Goal: Task Accomplishment & Management: Use online tool/utility

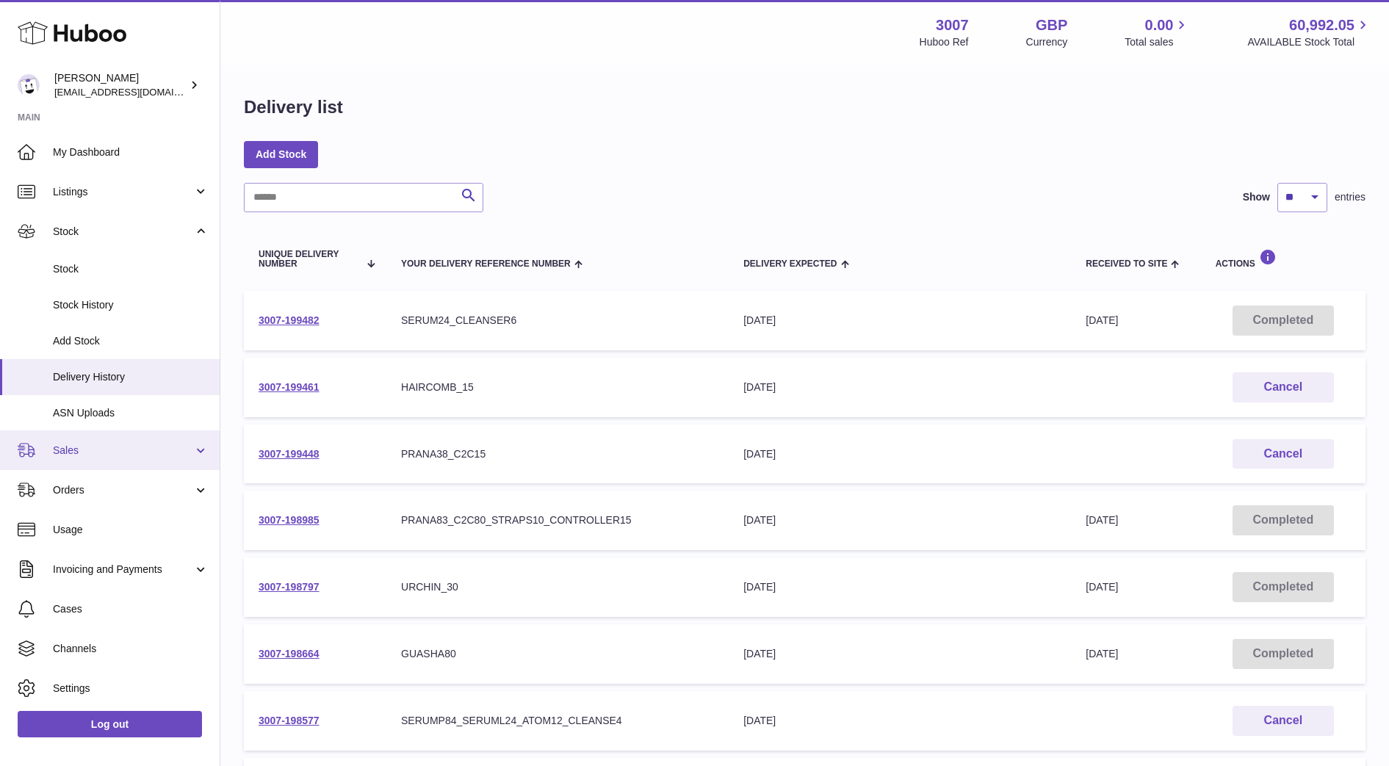
click at [82, 455] on span "Sales" at bounding box center [123, 451] width 140 height 14
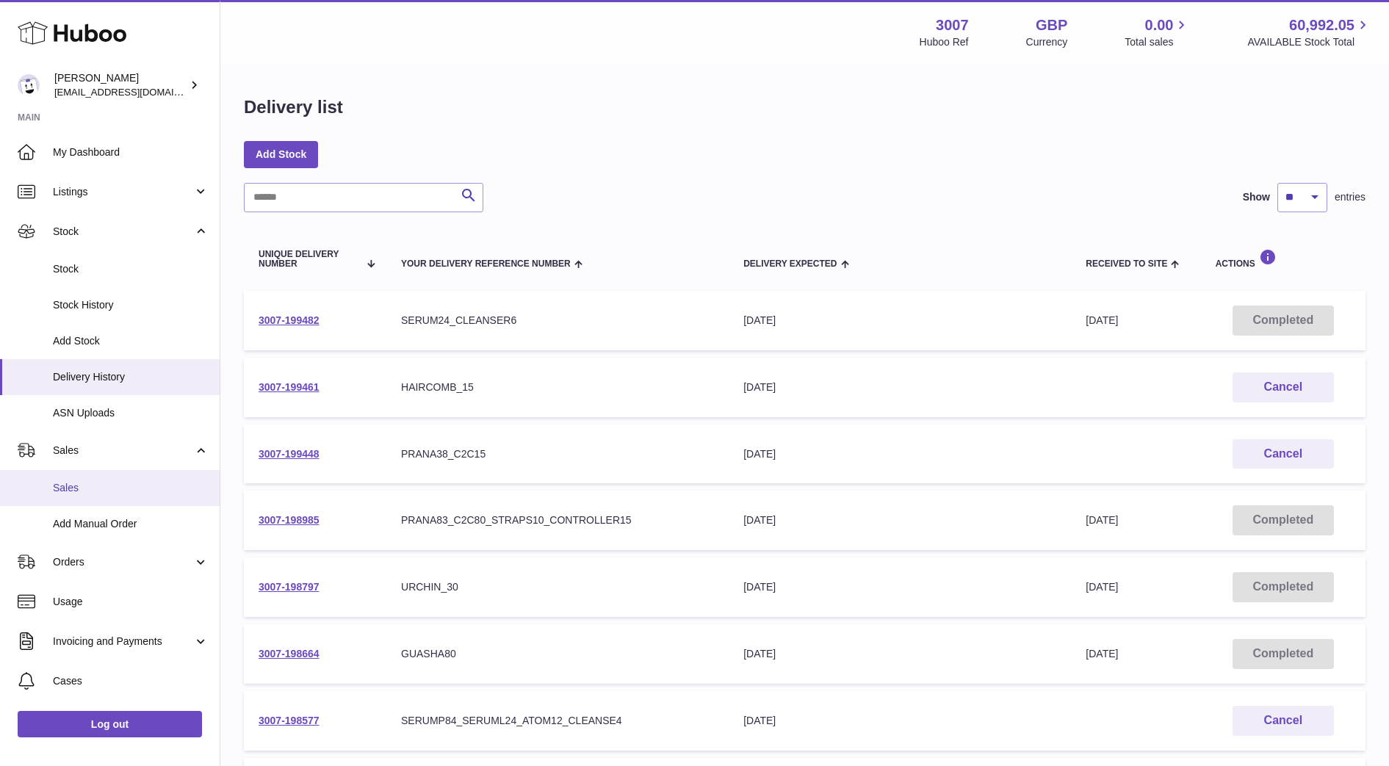
click at [98, 495] on link "Sales" at bounding box center [110, 488] width 220 height 36
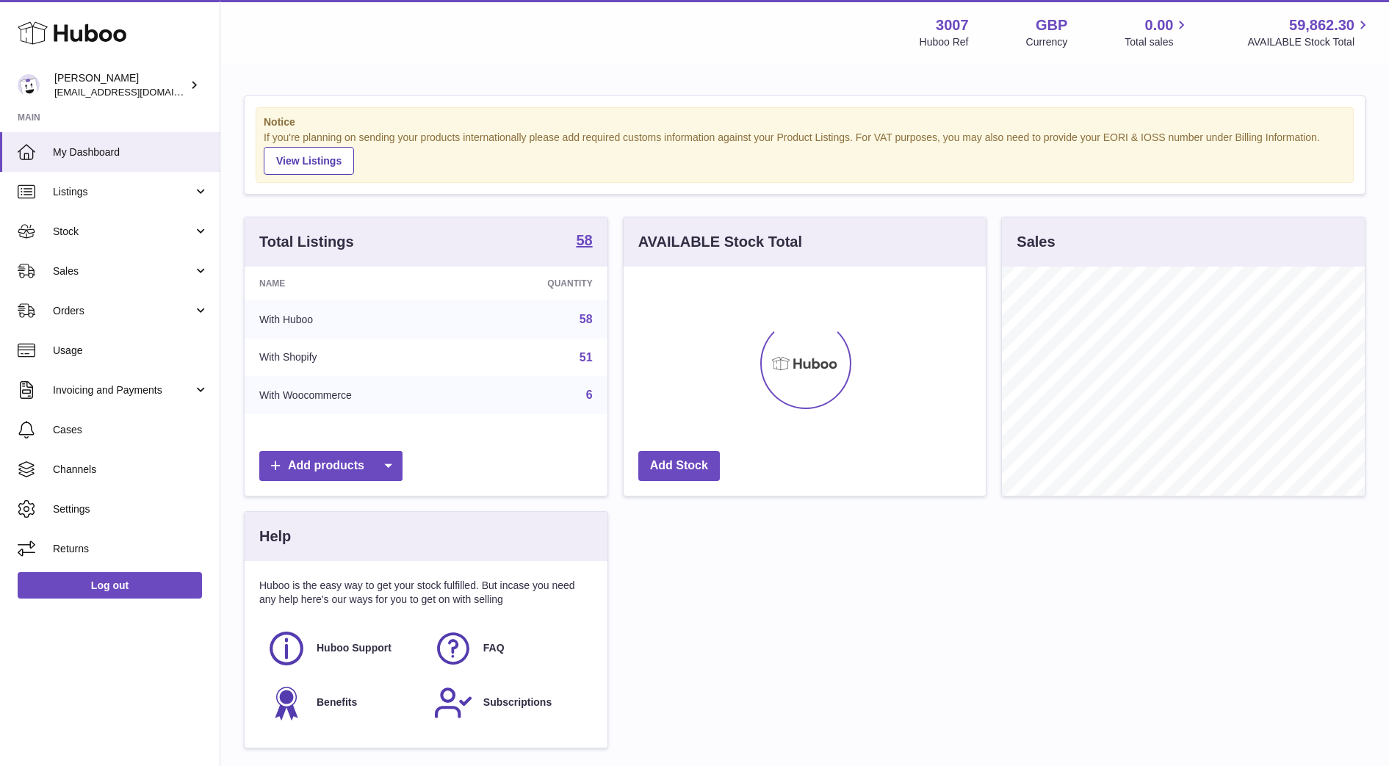
scroll to position [229, 362]
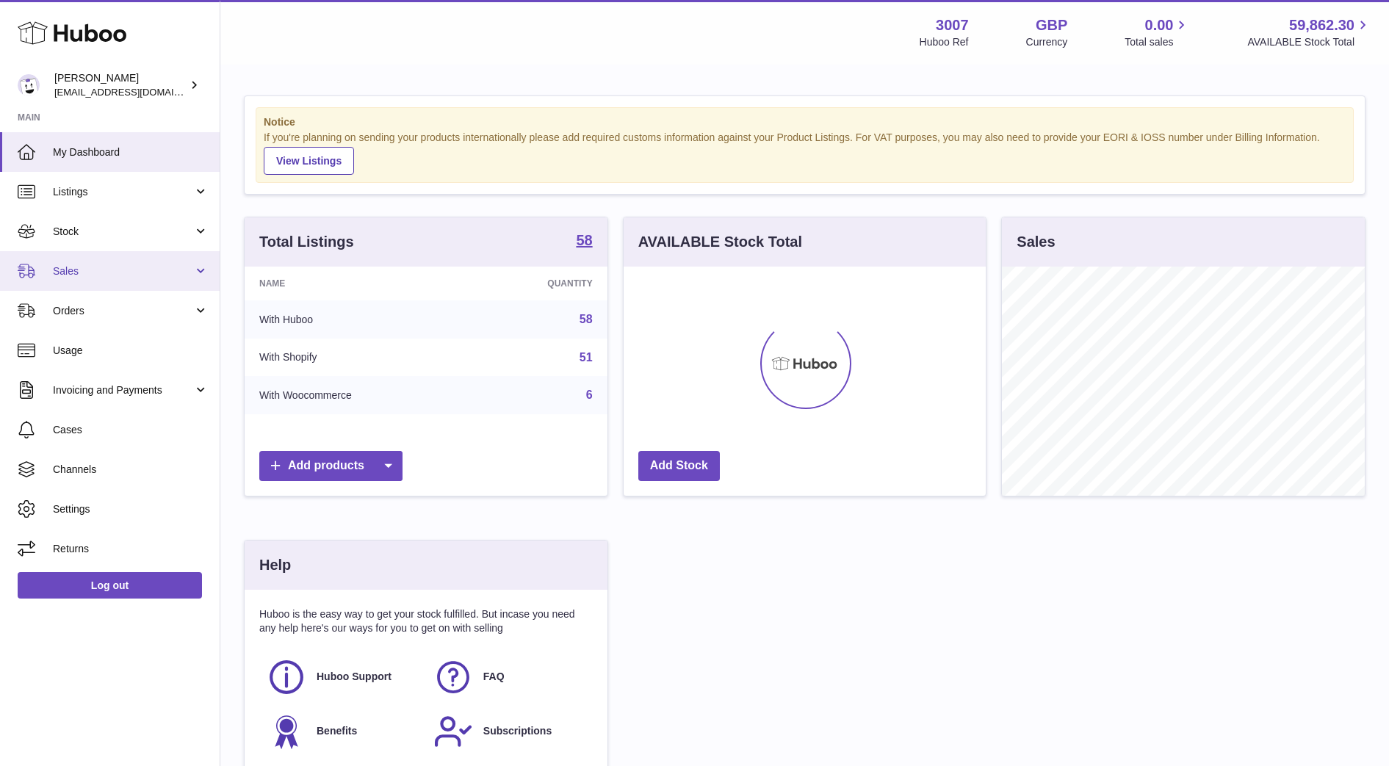
click at [73, 266] on span "Sales" at bounding box center [123, 271] width 140 height 14
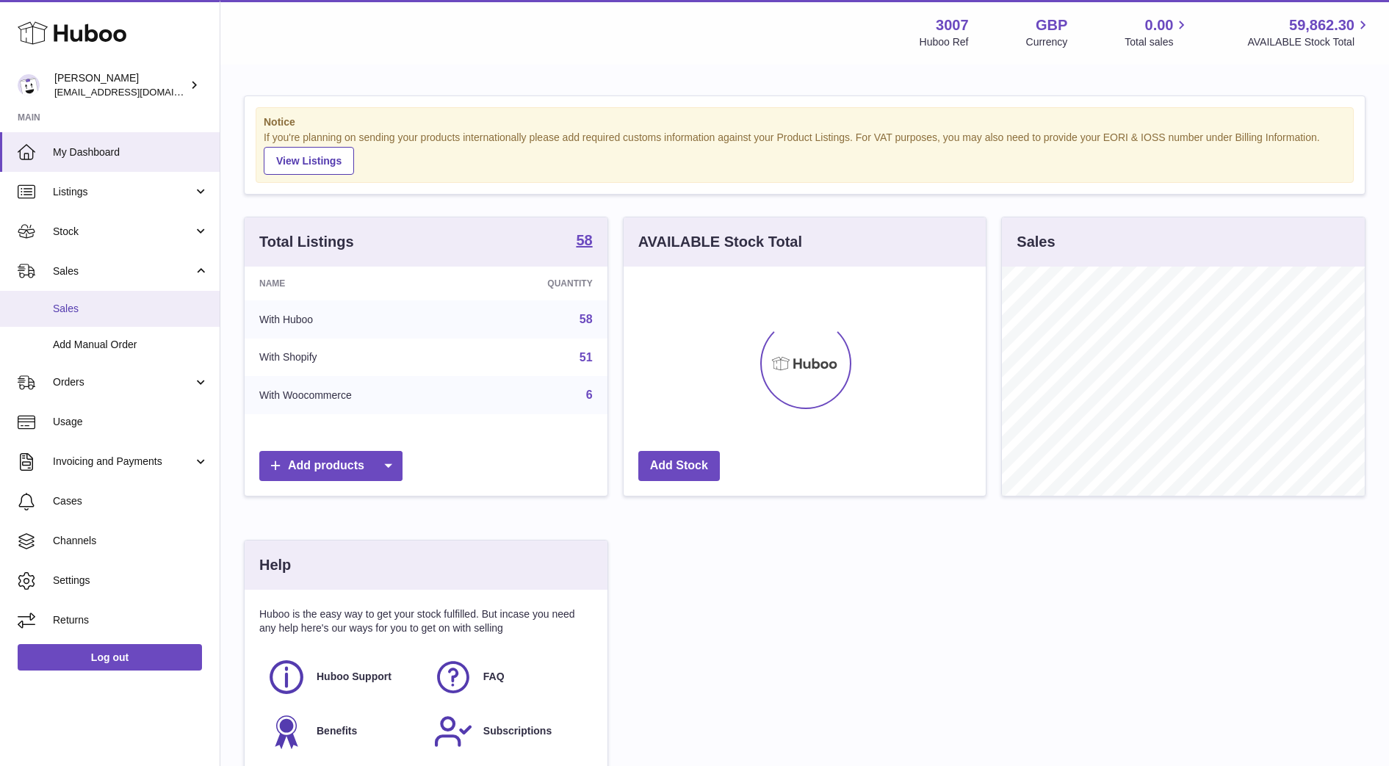
click at [81, 317] on link "Sales" at bounding box center [110, 309] width 220 height 36
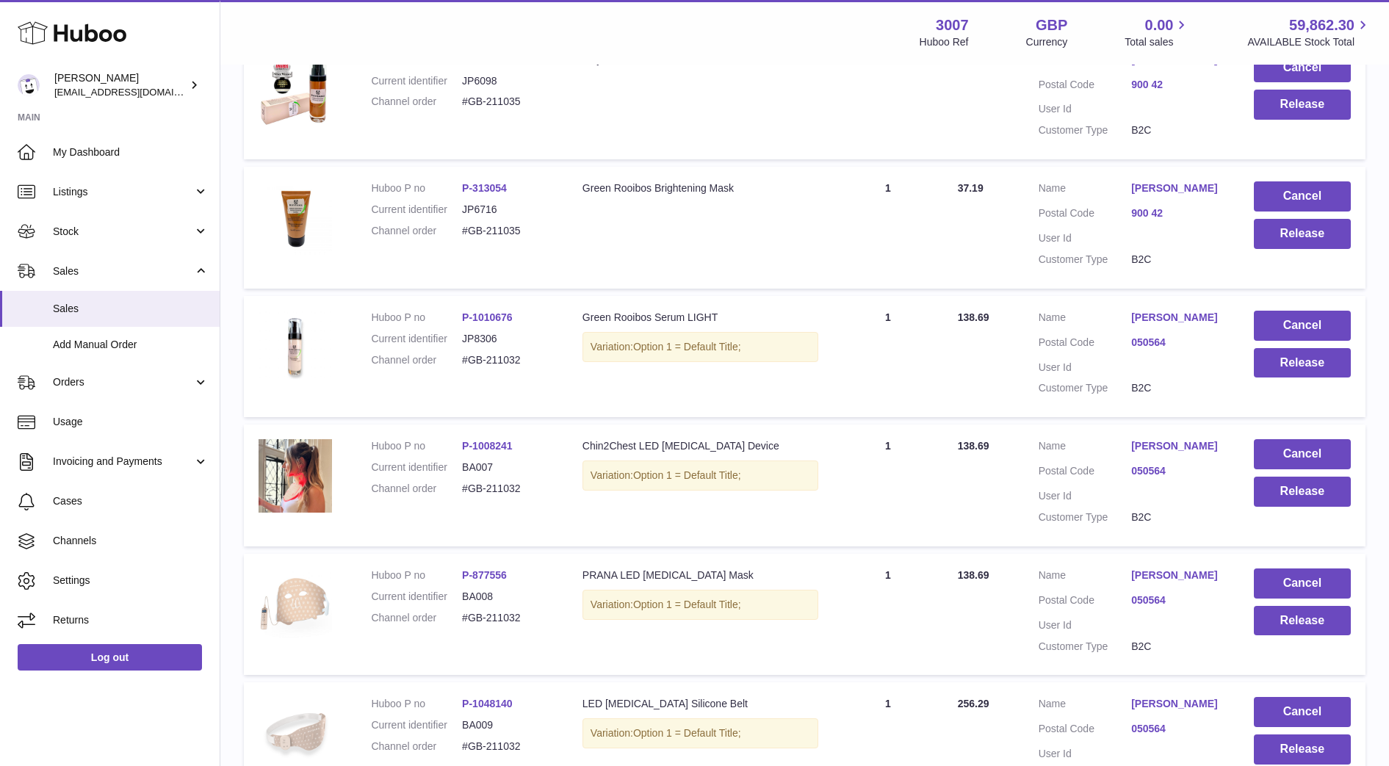
scroll to position [1112, 0]
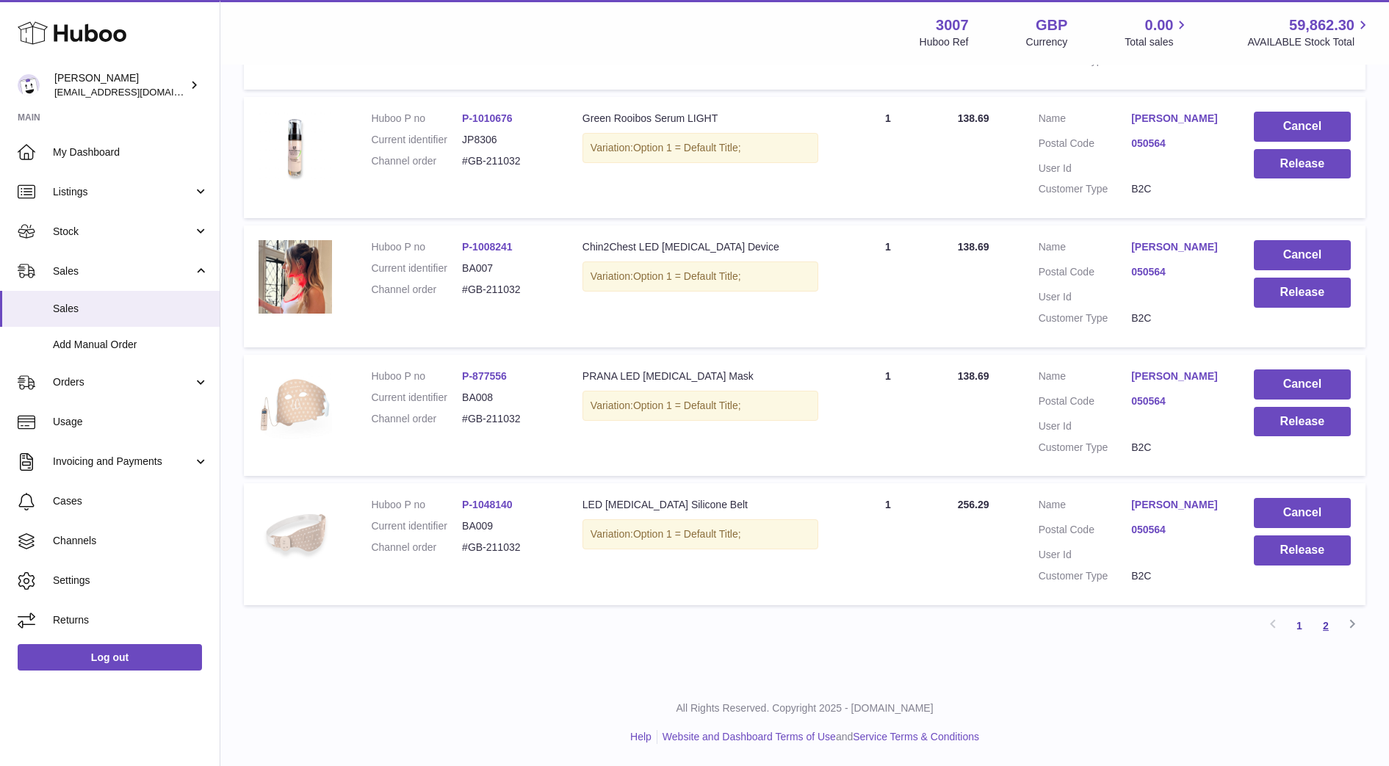
click at [1321, 629] on link "2" at bounding box center [1326, 626] width 26 height 26
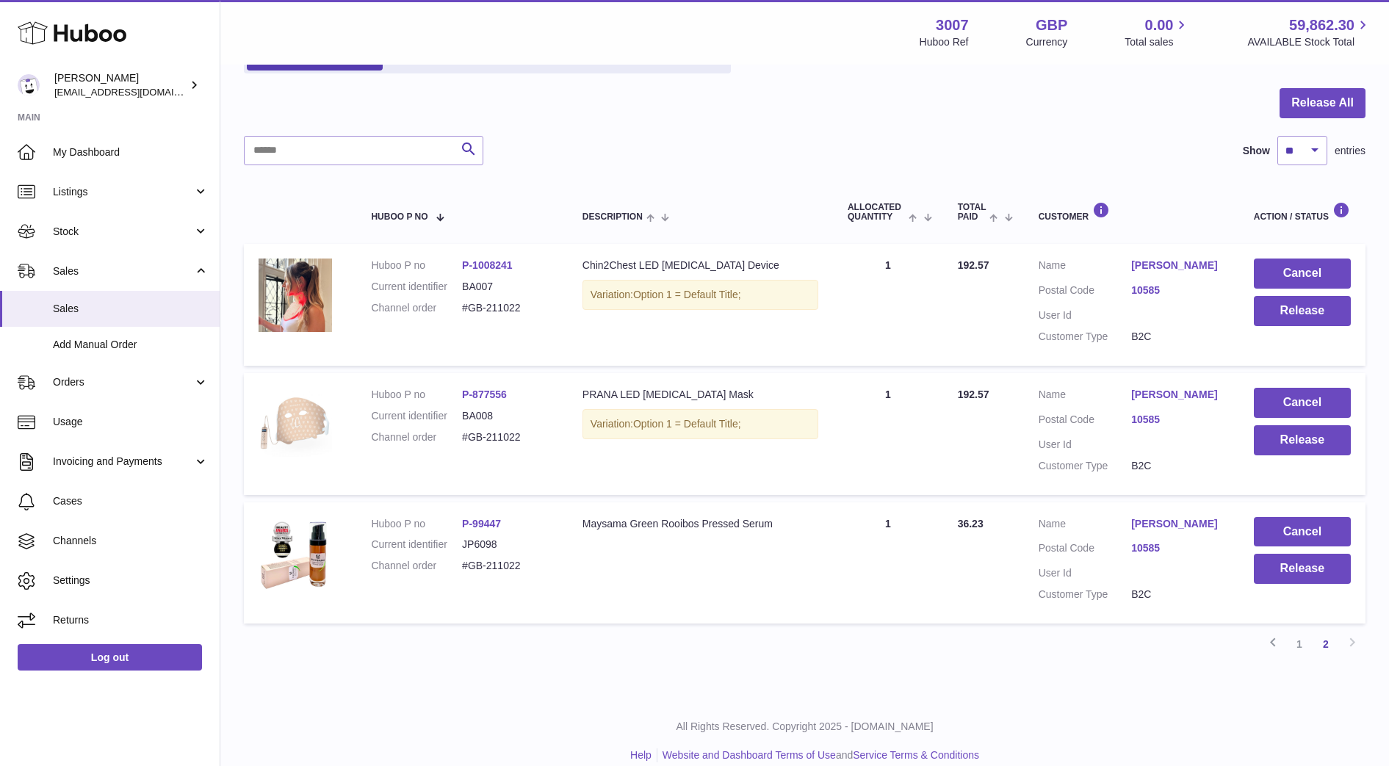
scroll to position [143, 0]
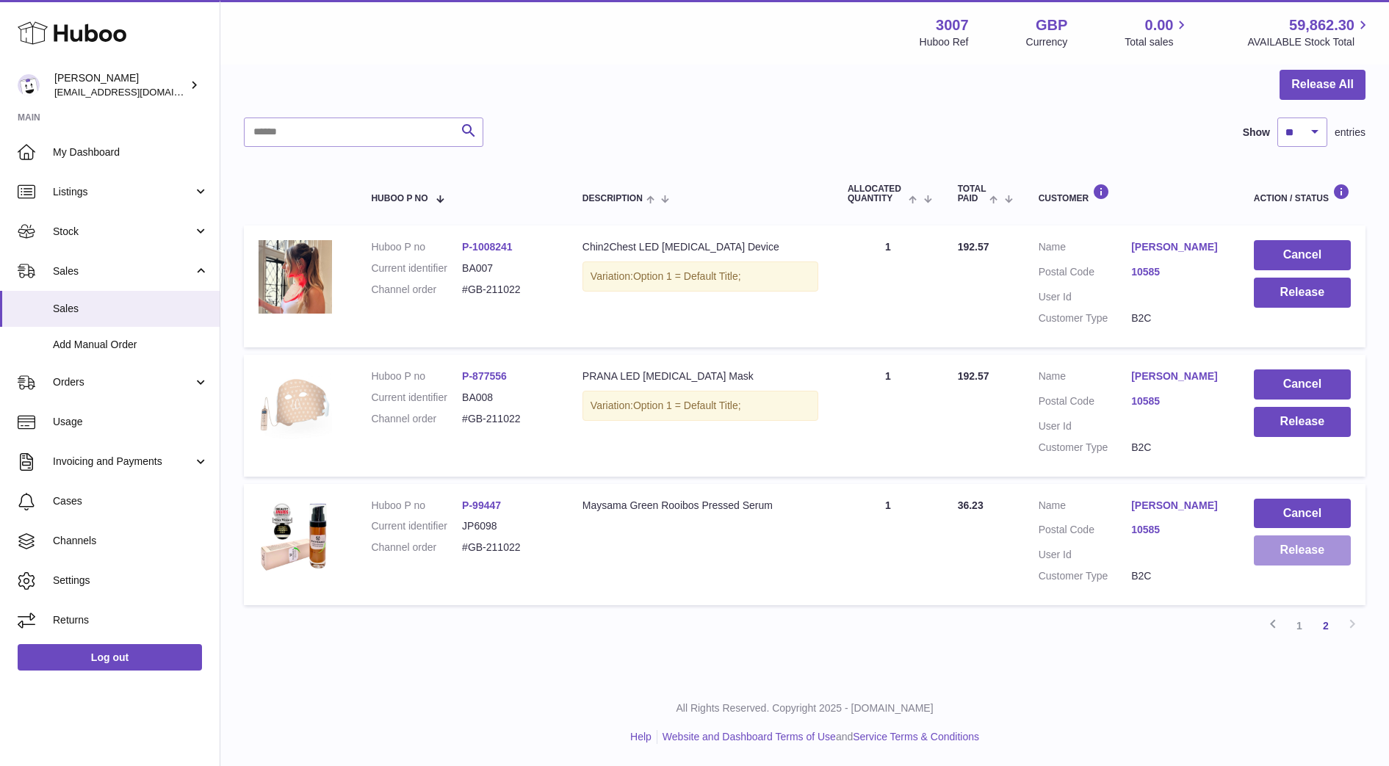
click at [1315, 555] on button "Release" at bounding box center [1302, 550] width 97 height 30
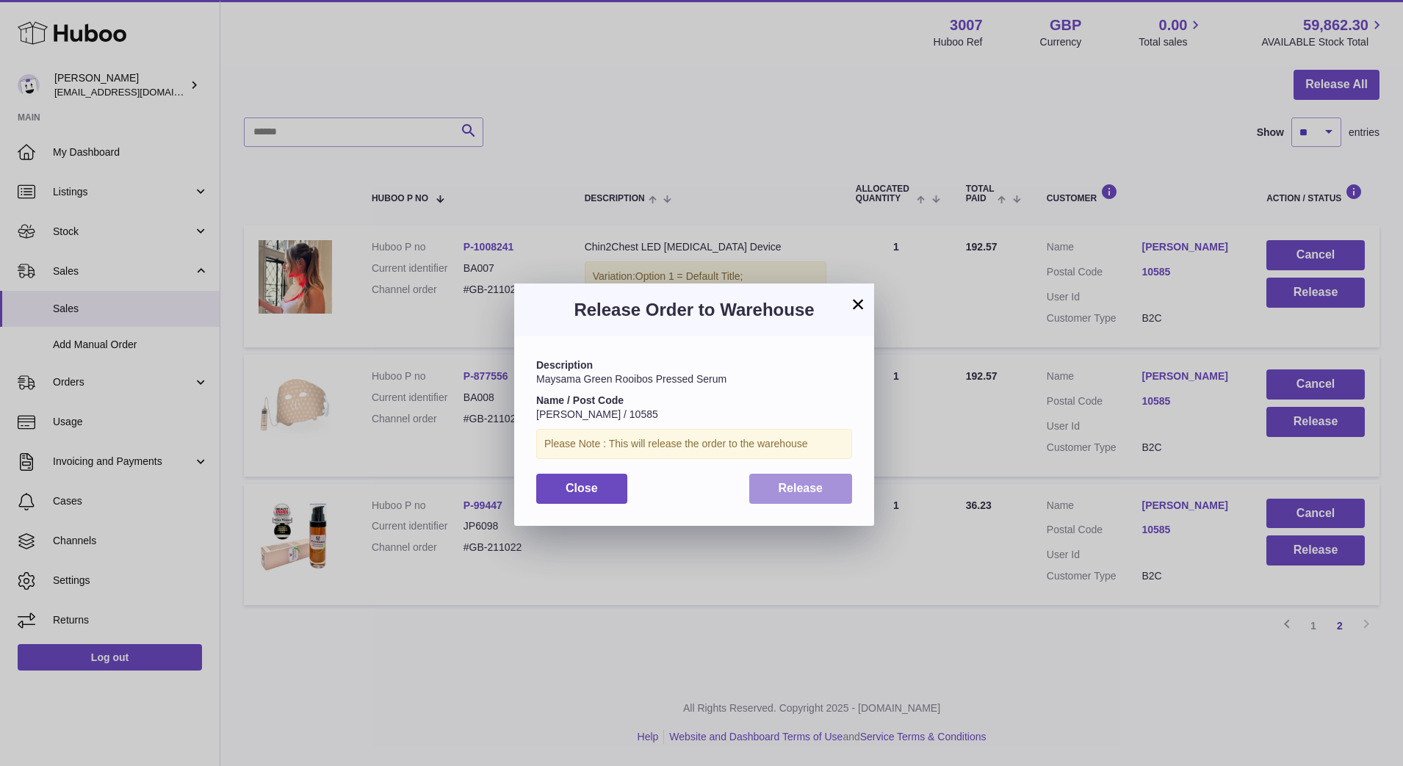
click at [831, 486] on button "Release" at bounding box center [801, 489] width 104 height 30
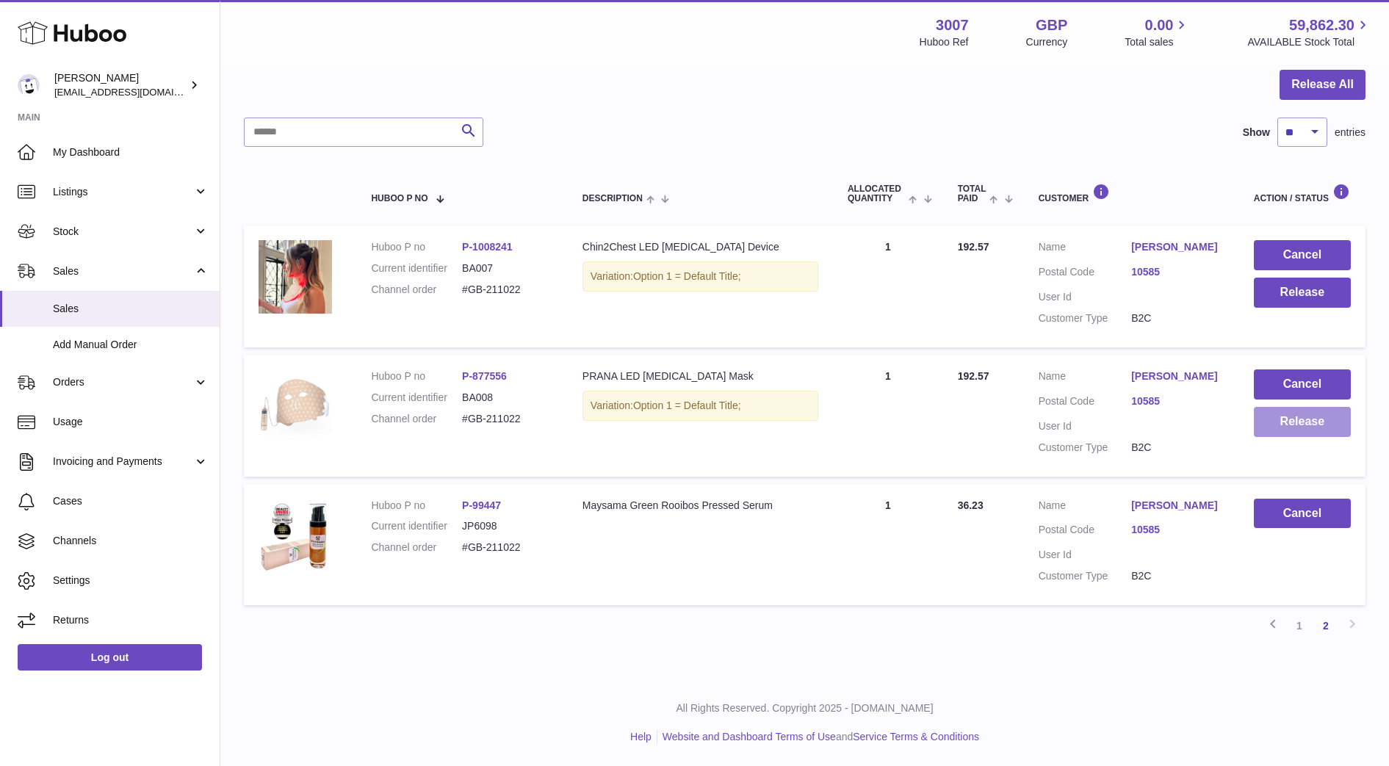
click at [1321, 430] on button "Release" at bounding box center [1302, 422] width 97 height 30
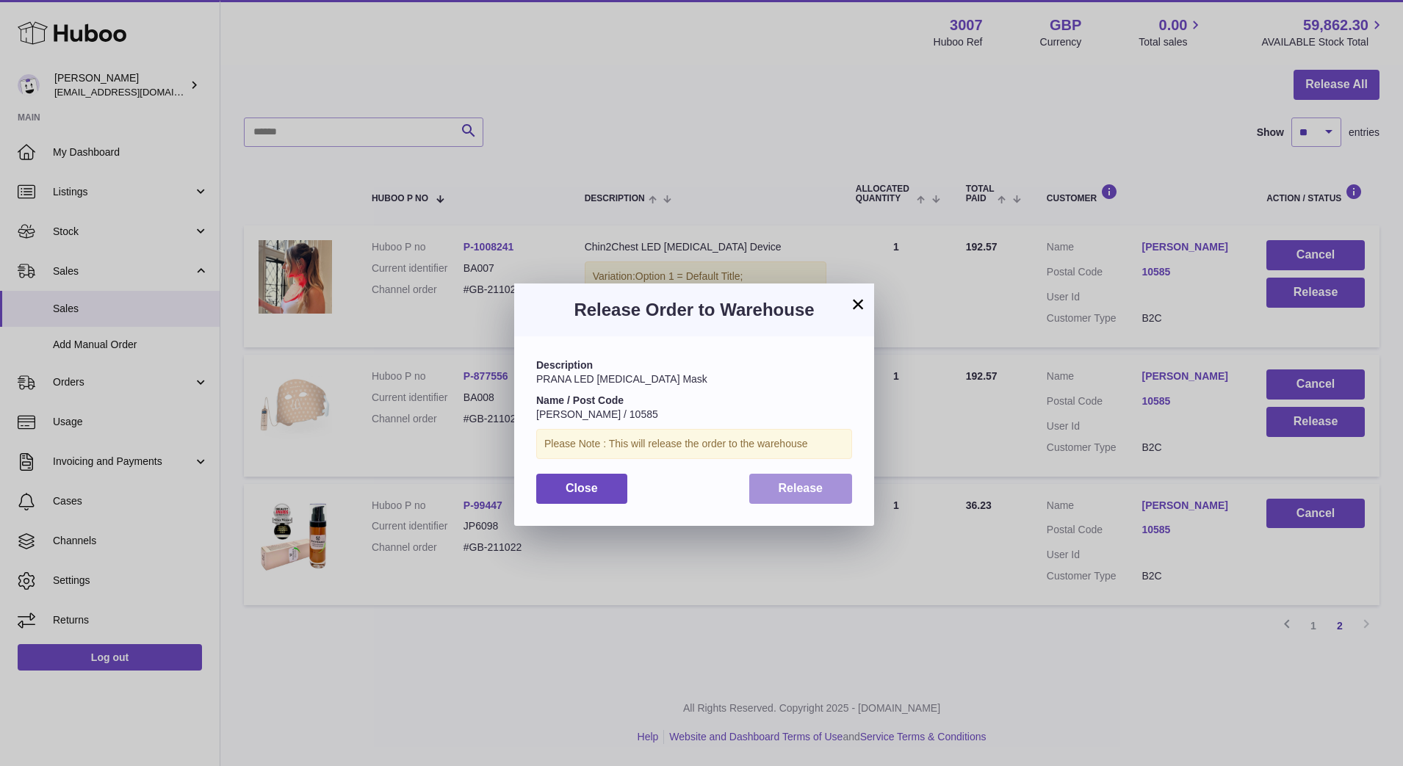
click at [843, 485] on button "Release" at bounding box center [801, 489] width 104 height 30
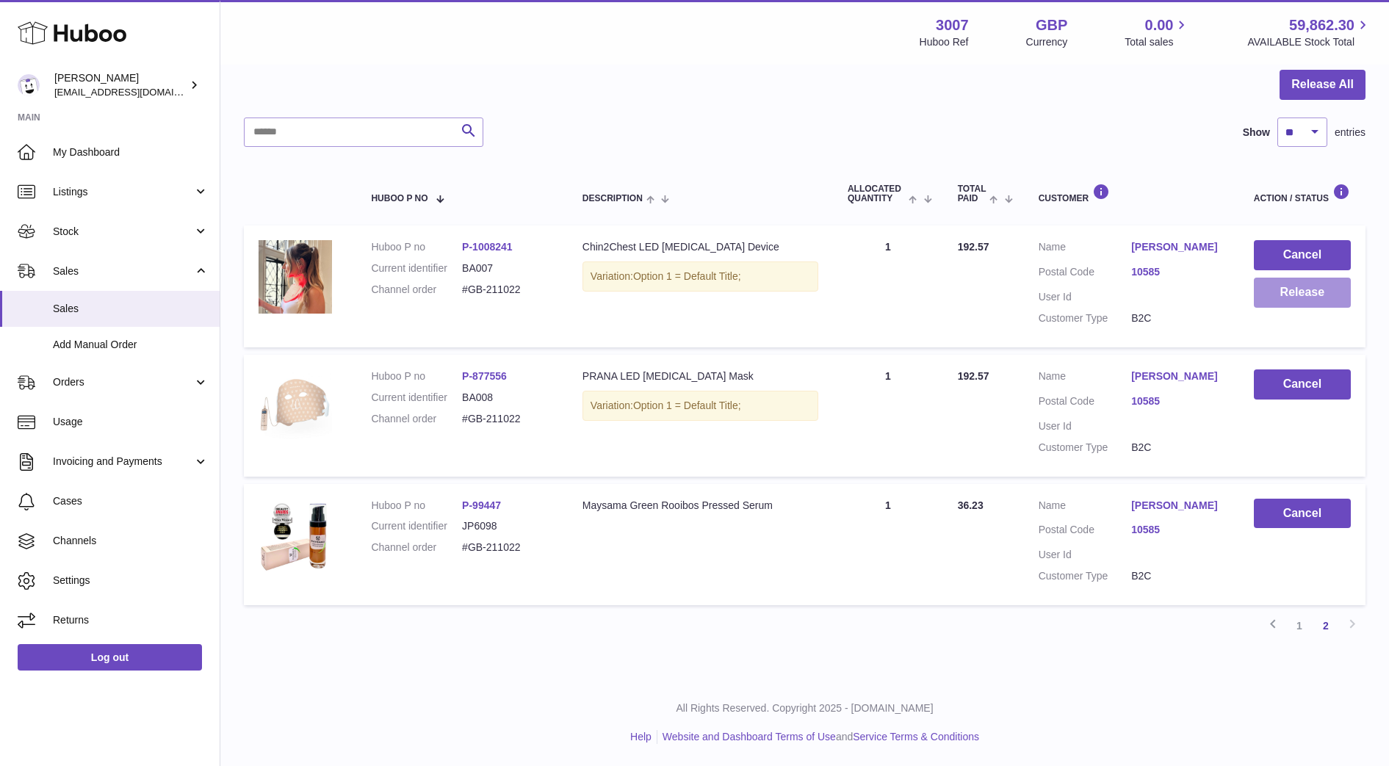
click at [1342, 291] on button "Release" at bounding box center [1302, 293] width 97 height 30
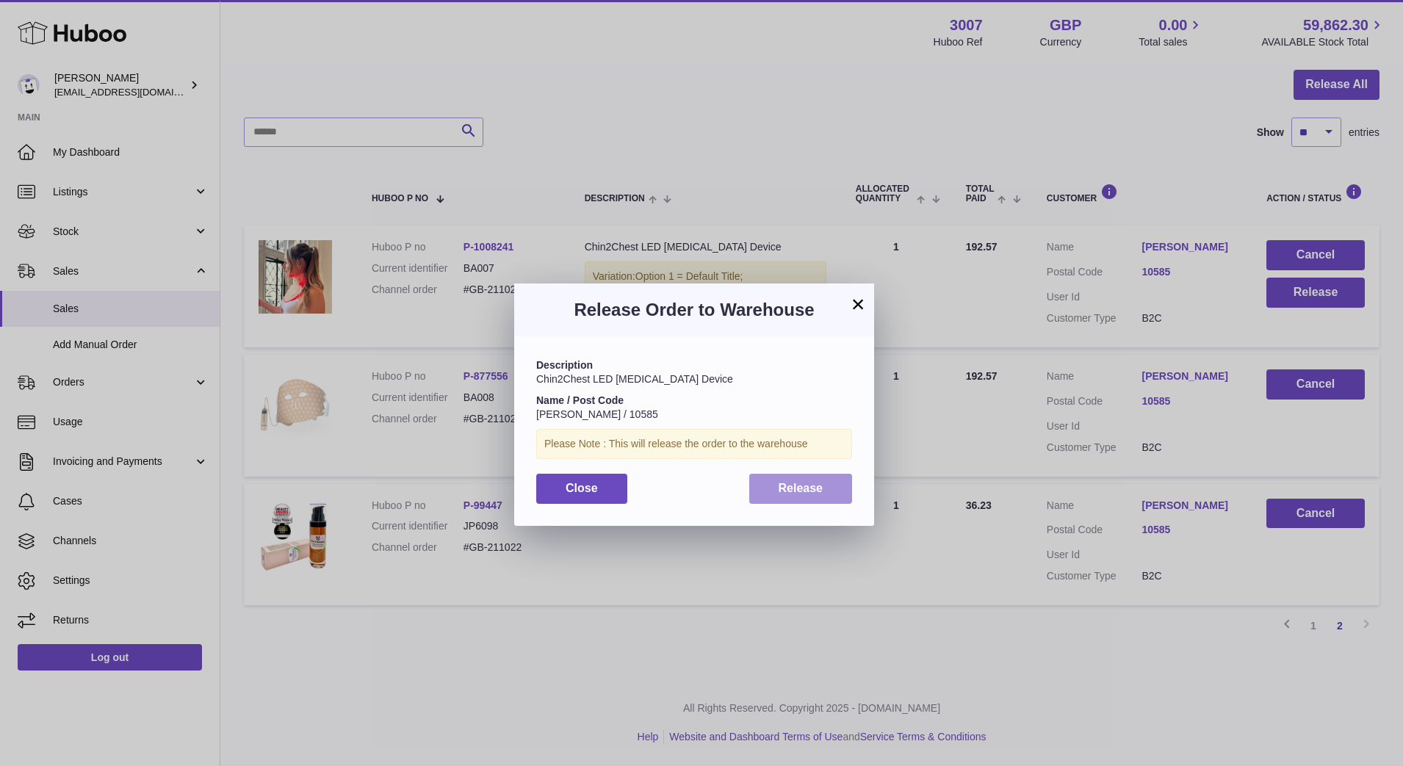
click at [818, 487] on span "Release" at bounding box center [801, 488] width 45 height 12
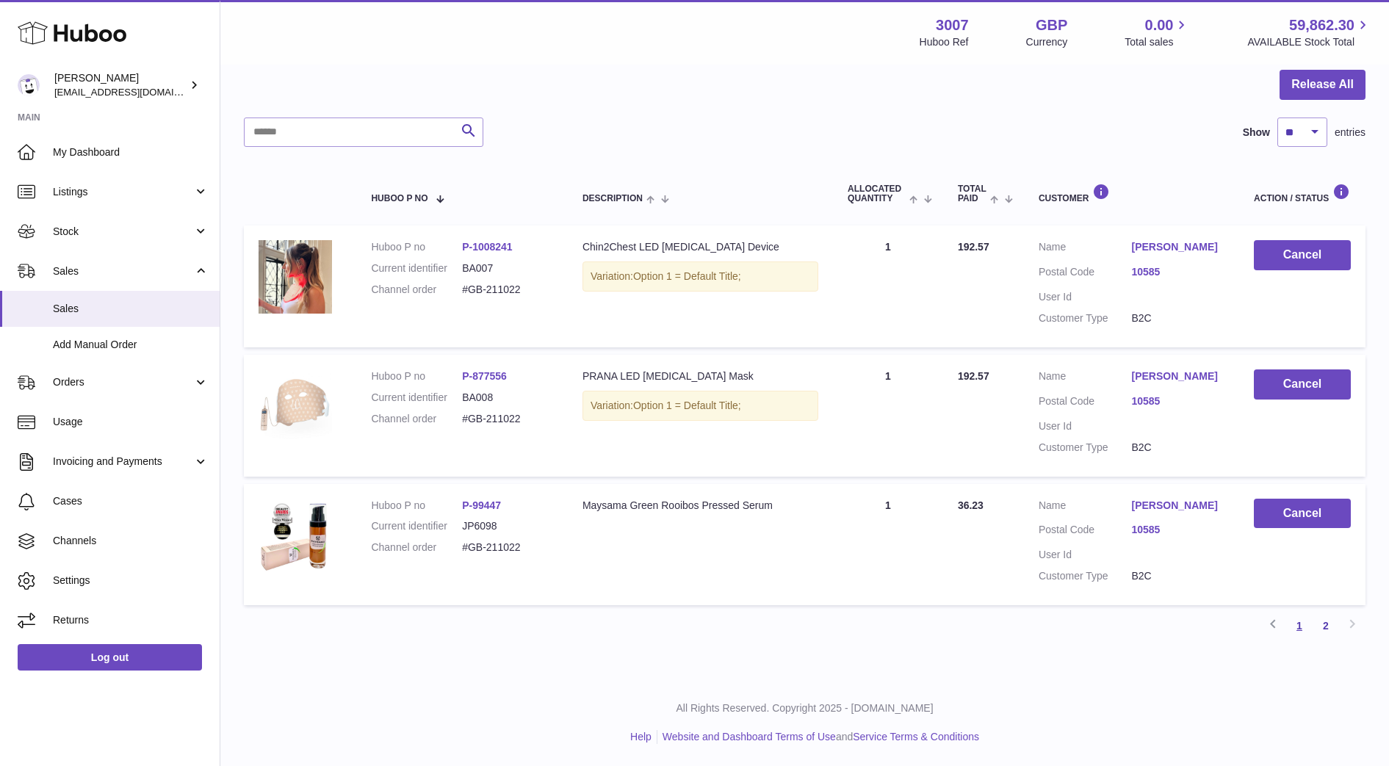
click at [1299, 625] on link "1" at bounding box center [1299, 626] width 26 height 26
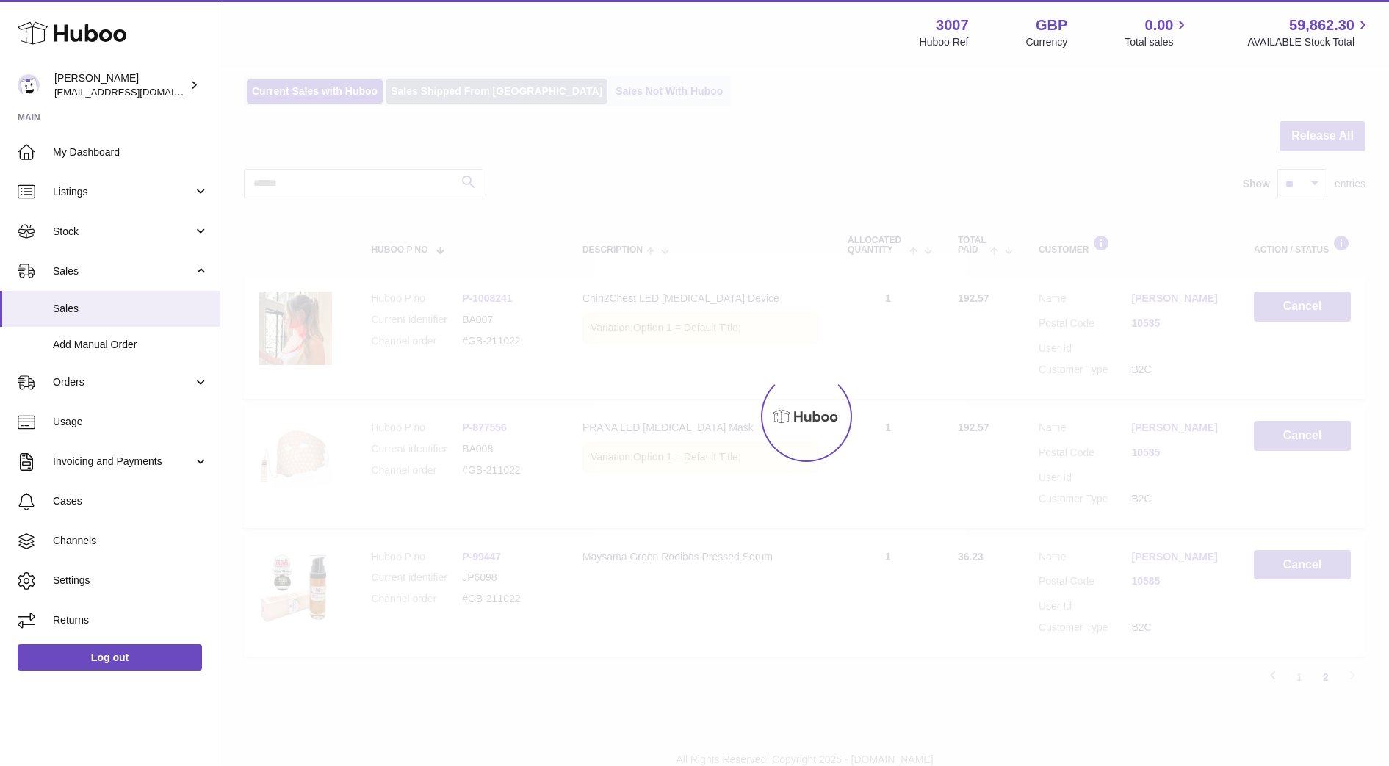
scroll to position [66, 0]
